Goal: Information Seeking & Learning: Learn about a topic

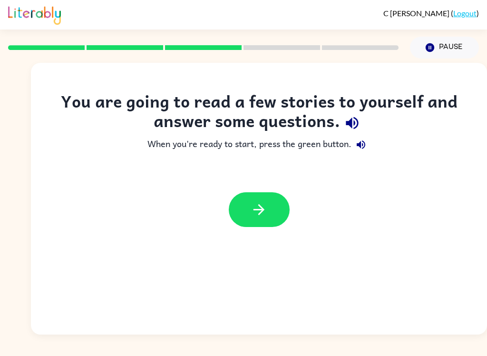
click at [264, 203] on icon "button" at bounding box center [259, 209] width 17 height 17
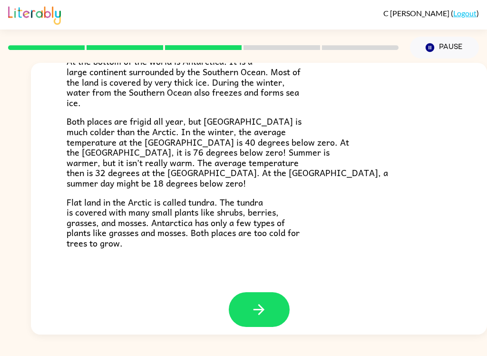
scroll to position [193, 0]
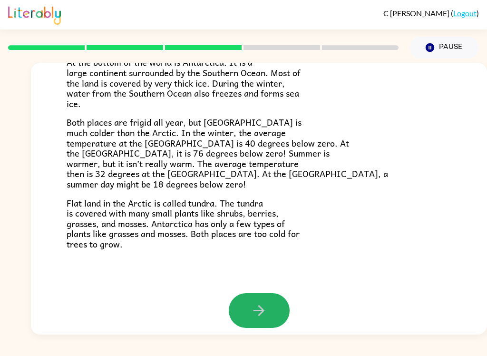
click at [268, 294] on button "button" at bounding box center [259, 310] width 61 height 35
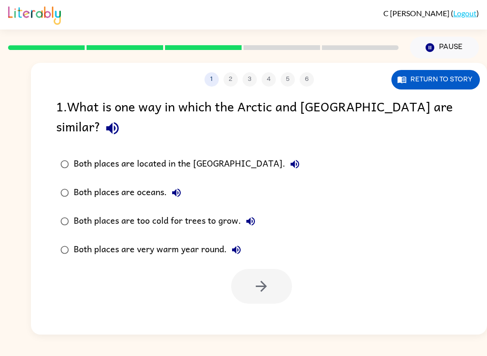
click at [439, 80] on button "Return to story" at bounding box center [436, 80] width 88 height 20
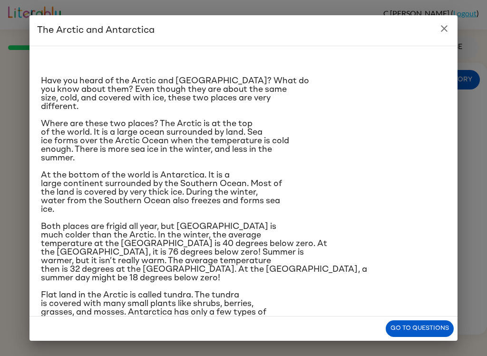
click at [479, 167] on div "The Arctic and [GEOGRAPHIC_DATA] Have you heard of the Arctic and [GEOGRAPHIC_D…" at bounding box center [243, 178] width 487 height 356
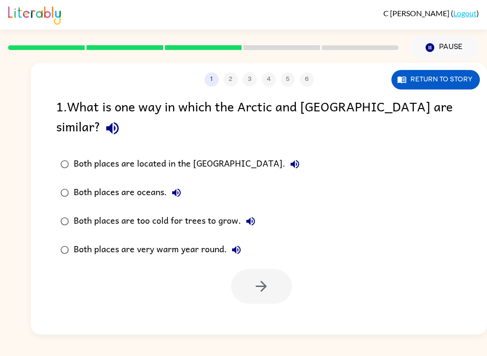
click at [430, 42] on button "Pause Pause" at bounding box center [444, 48] width 69 height 22
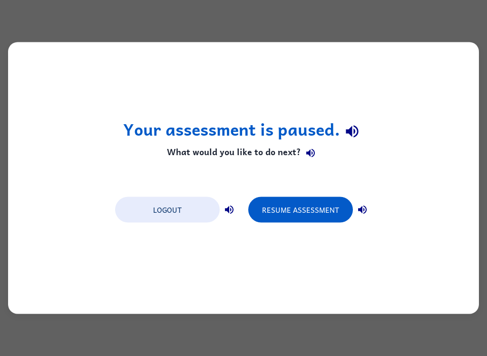
click at [219, 333] on div "Your assessment is paused. What would you like to do next? Logout Resume Assess…" at bounding box center [243, 178] width 487 height 356
click at [378, 27] on div "Your assessment is paused. What would you like to do next? Logout Resume Assess…" at bounding box center [243, 178] width 487 height 356
click at [333, 214] on button "Resume Assessment" at bounding box center [300, 210] width 105 height 26
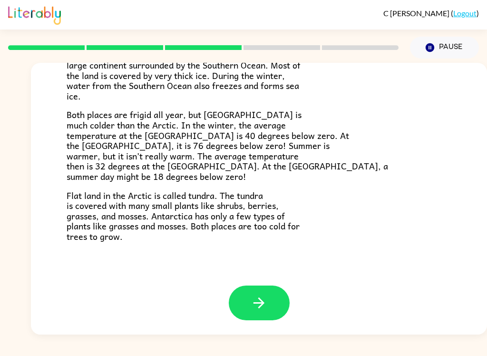
scroll to position [193, 0]
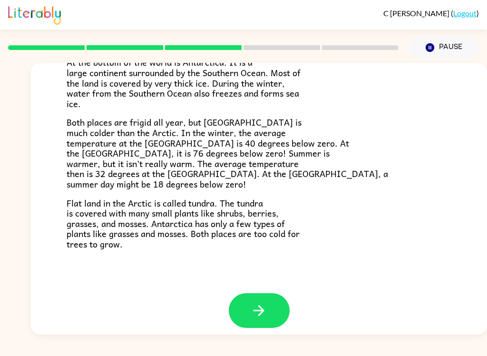
click at [268, 305] on button "button" at bounding box center [259, 310] width 61 height 35
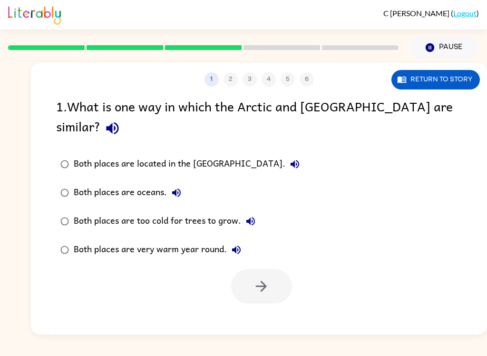
scroll to position [0, 0]
click at [452, 78] on button "Return to story" at bounding box center [436, 80] width 88 height 20
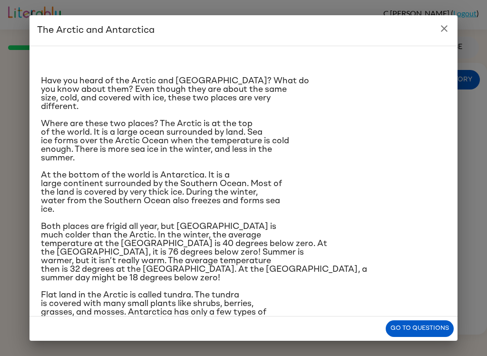
click at [450, 27] on icon "close" at bounding box center [444, 28] width 11 height 11
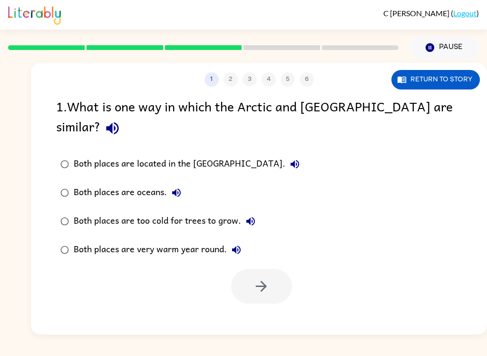
click at [434, 88] on button "Return to story" at bounding box center [436, 80] width 88 height 20
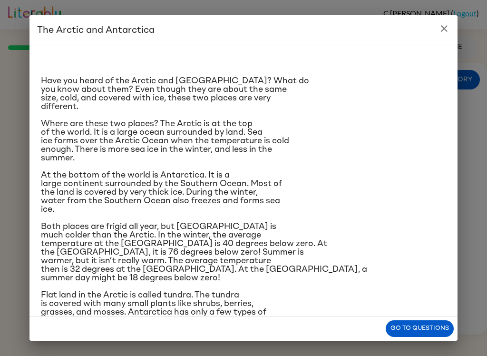
click at [412, 38] on h2 "The Arctic and Antarctica" at bounding box center [243, 30] width 428 height 30
click at [440, 31] on icon "close" at bounding box center [444, 28] width 11 height 11
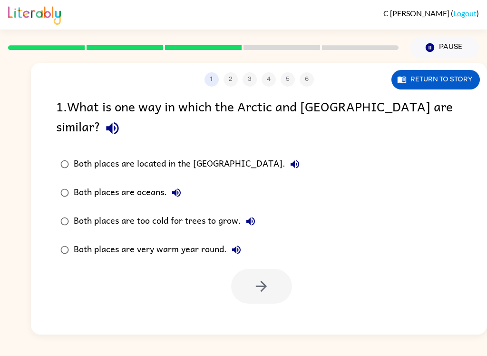
click at [72, 207] on label "Both places are too cold for trees to grow." at bounding box center [180, 221] width 258 height 29
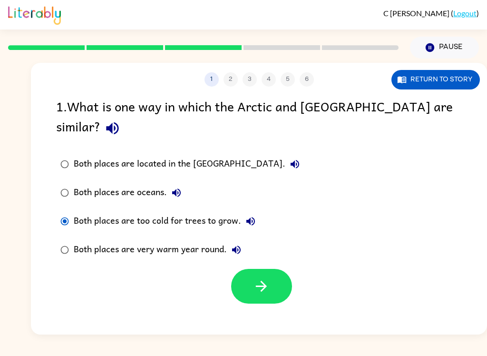
click at [265, 283] on button "button" at bounding box center [261, 286] width 61 height 35
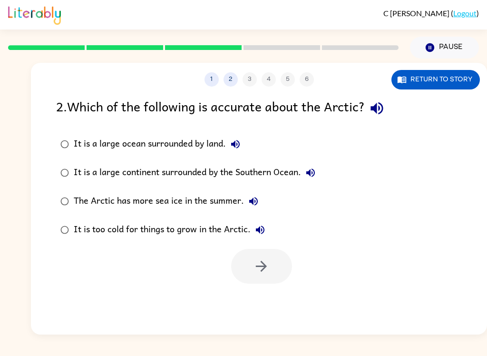
click at [444, 73] on button "Return to story" at bounding box center [436, 80] width 88 height 20
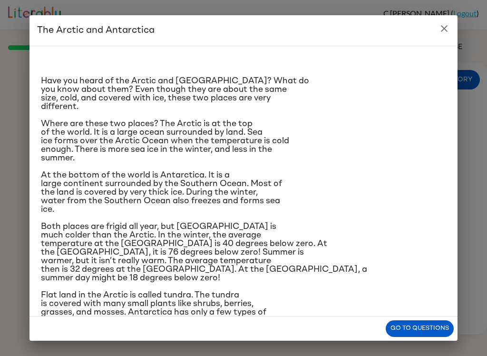
click at [442, 36] on button "close" at bounding box center [444, 28] width 19 height 19
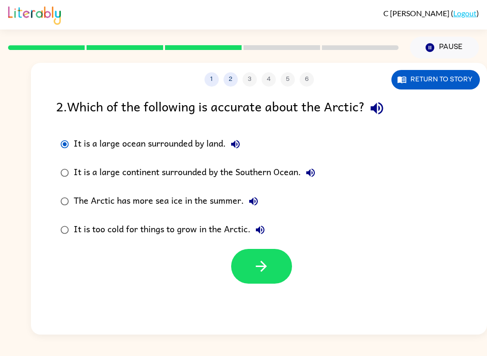
click at [273, 268] on button "button" at bounding box center [261, 266] width 61 height 35
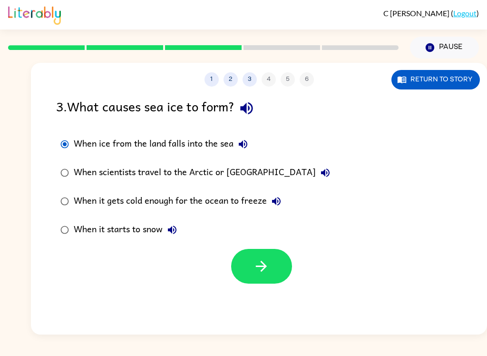
click at [255, 273] on icon "button" at bounding box center [261, 266] width 17 height 17
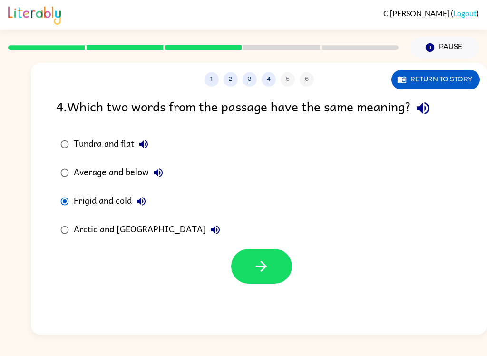
click at [268, 271] on icon "button" at bounding box center [261, 266] width 17 height 17
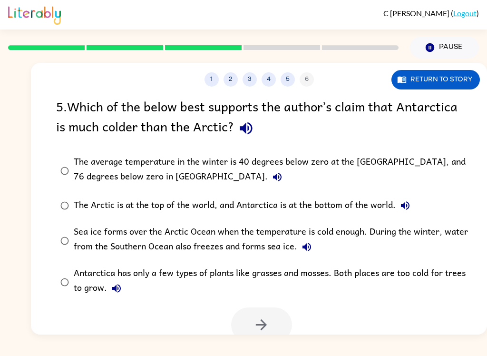
click at [434, 78] on button "Return to story" at bounding box center [436, 80] width 88 height 20
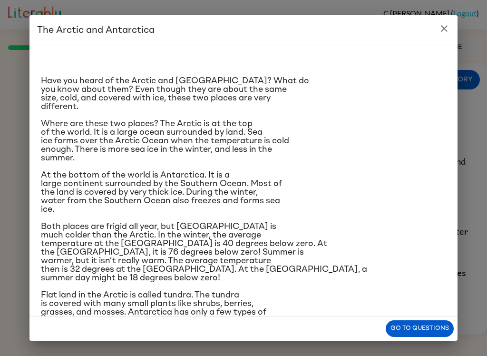
click at [438, 22] on button "close" at bounding box center [444, 28] width 19 height 19
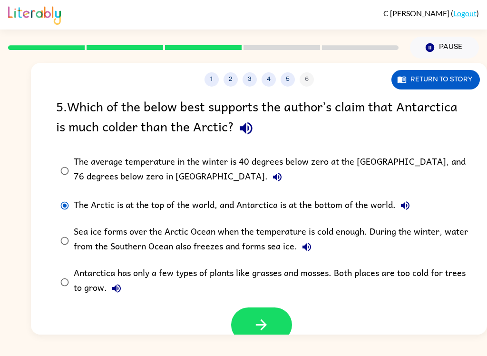
click at [259, 321] on icon "button" at bounding box center [261, 324] width 17 height 17
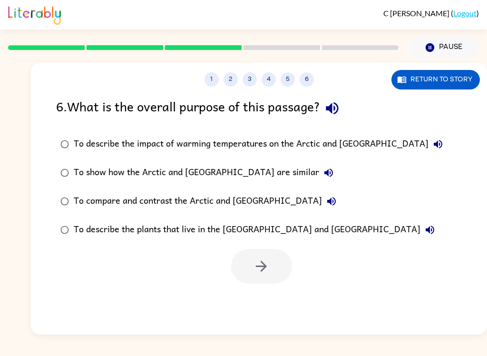
click at [78, 168] on div "To show how the Arctic and [GEOGRAPHIC_DATA] are similar" at bounding box center [206, 172] width 265 height 19
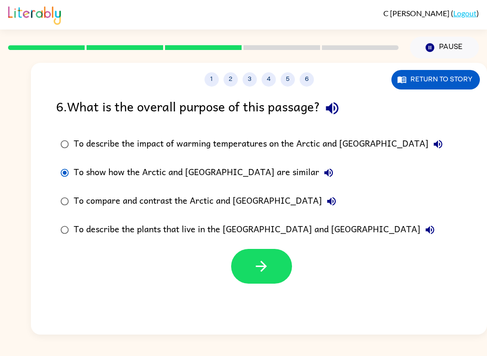
click at [271, 272] on button "button" at bounding box center [261, 266] width 61 height 35
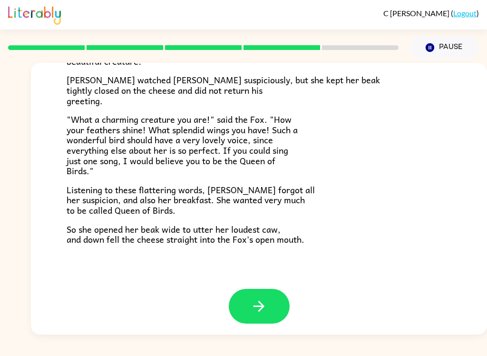
scroll to position [180, 0]
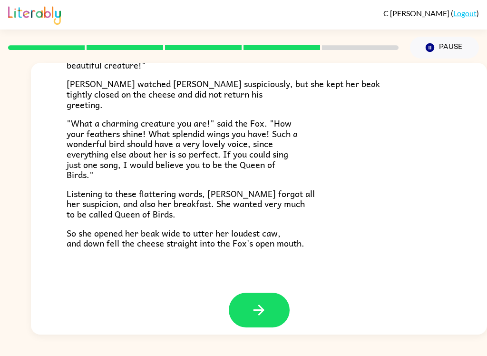
click at [266, 306] on icon "button" at bounding box center [259, 310] width 17 height 17
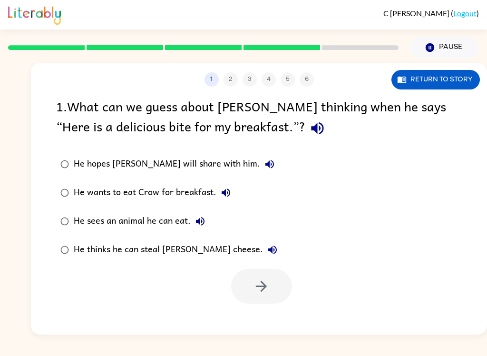
click at [264, 269] on div at bounding box center [261, 286] width 61 height 35
click at [193, 214] on div "1 2 3 4 5 6 Return to story 1 . What can we guess about [PERSON_NAME] thinking …" at bounding box center [259, 199] width 456 height 272
click at [68, 72] on div "1 2 3 4 5 6 Return to story" at bounding box center [259, 75] width 456 height 24
click at [432, 72] on button "Return to story" at bounding box center [436, 80] width 88 height 20
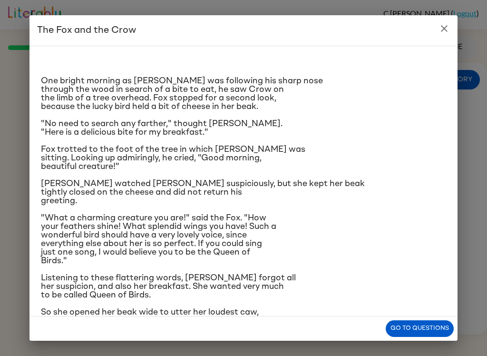
click at [439, 32] on icon "close" at bounding box center [444, 28] width 11 height 11
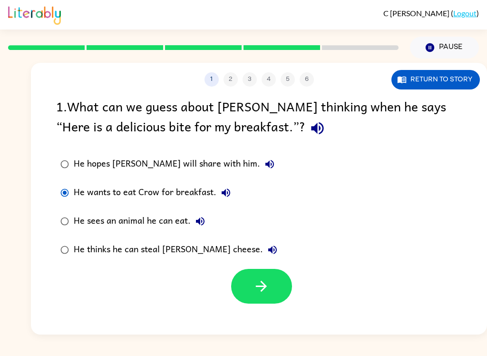
click at [254, 290] on icon "button" at bounding box center [261, 286] width 17 height 17
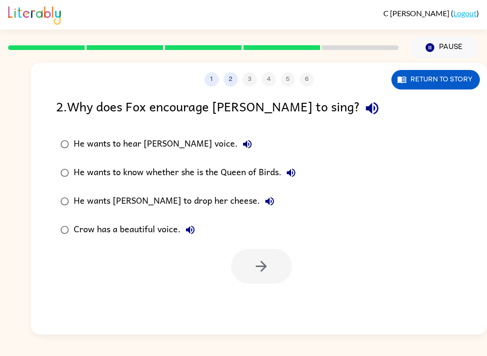
click at [454, 78] on button "Return to story" at bounding box center [436, 80] width 88 height 20
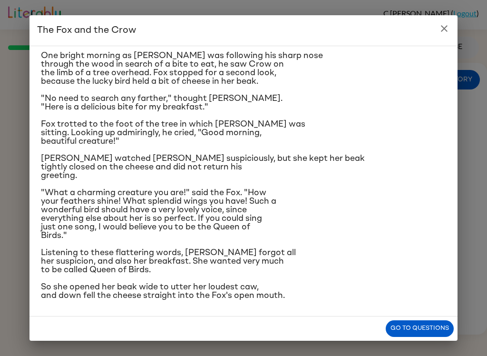
scroll to position [52, 0]
click at [448, 26] on icon "close" at bounding box center [444, 28] width 11 height 11
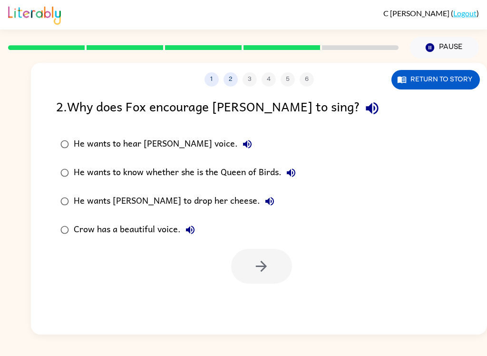
click at [75, 169] on div "He wants to know whether she is the Queen of Birds." at bounding box center [187, 172] width 227 height 19
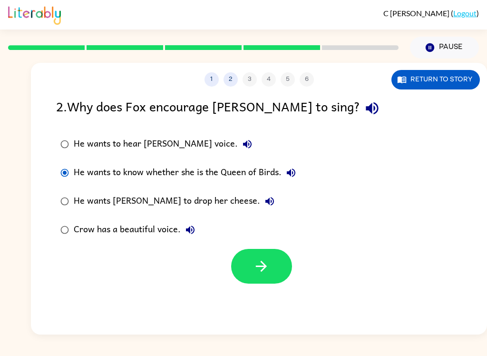
click at [271, 254] on button "button" at bounding box center [261, 266] width 61 height 35
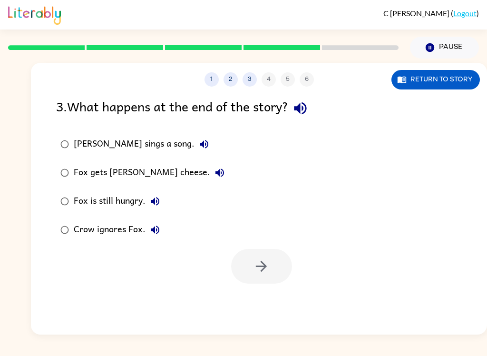
click at [455, 82] on button "Return to story" at bounding box center [436, 80] width 88 height 20
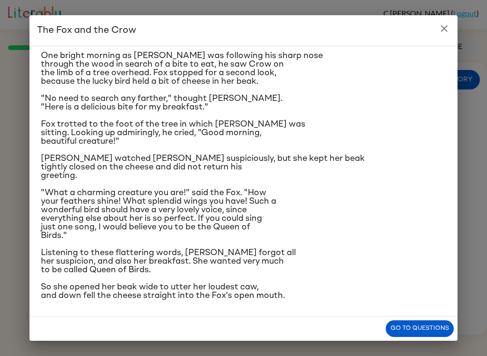
scroll to position [90, 0]
click at [440, 21] on button "close" at bounding box center [444, 28] width 19 height 19
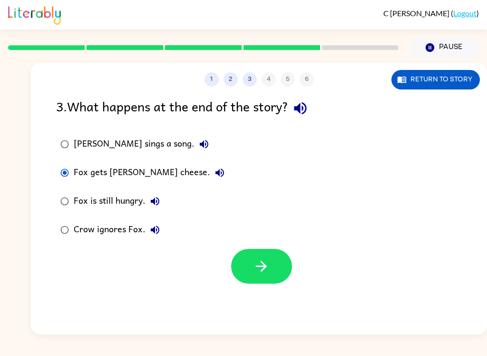
click at [260, 270] on icon "button" at bounding box center [261, 266] width 17 height 17
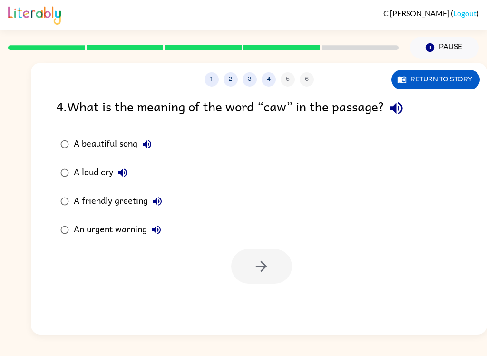
click at [450, 70] on button "Return to story" at bounding box center [436, 80] width 88 height 20
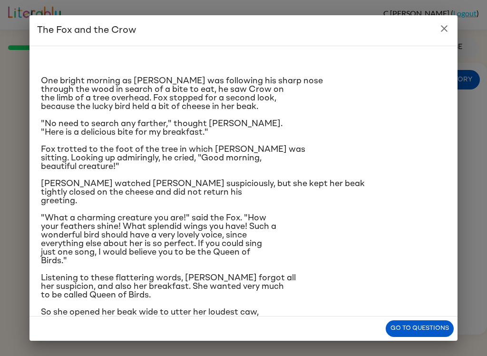
scroll to position [0, 0]
click at [447, 47] on div "One bright morning as [PERSON_NAME] was following his sharp nose through the wo…" at bounding box center [243, 181] width 428 height 271
click at [446, 17] on h2 "The Fox and the Crow" at bounding box center [243, 30] width 428 height 30
click at [447, 14] on div "The Fox and the Crow One bright morning as [PERSON_NAME] was following his shar…" at bounding box center [243, 178] width 487 height 356
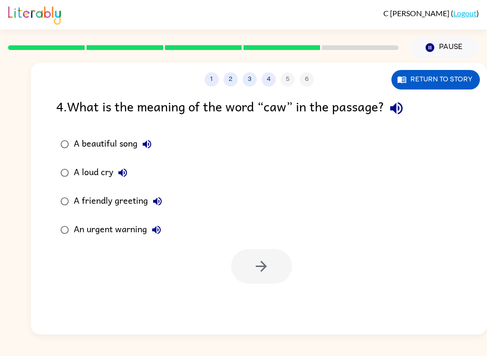
click at [447, 14] on span "C [PERSON_NAME]" at bounding box center [417, 13] width 68 height 9
click at [64, 161] on label "A loud cry" at bounding box center [111, 172] width 121 height 29
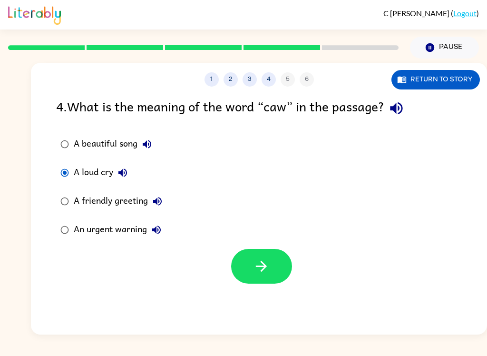
click at [82, 140] on div "A beautiful song" at bounding box center [115, 144] width 83 height 19
click at [253, 258] on button "button" at bounding box center [261, 266] width 61 height 35
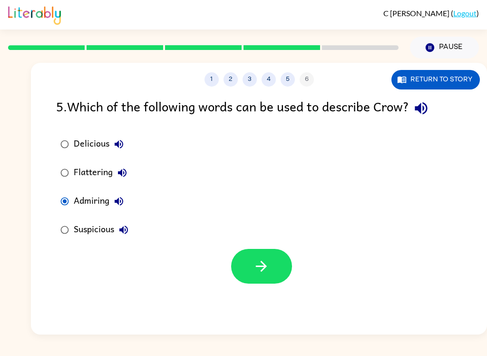
click at [255, 263] on icon "button" at bounding box center [261, 266] width 17 height 17
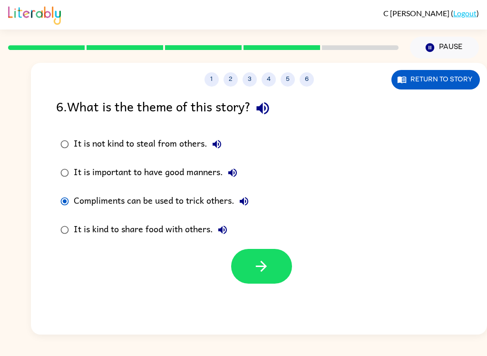
click at [245, 257] on button "button" at bounding box center [261, 266] width 61 height 35
